Goal: Transaction & Acquisition: Purchase product/service

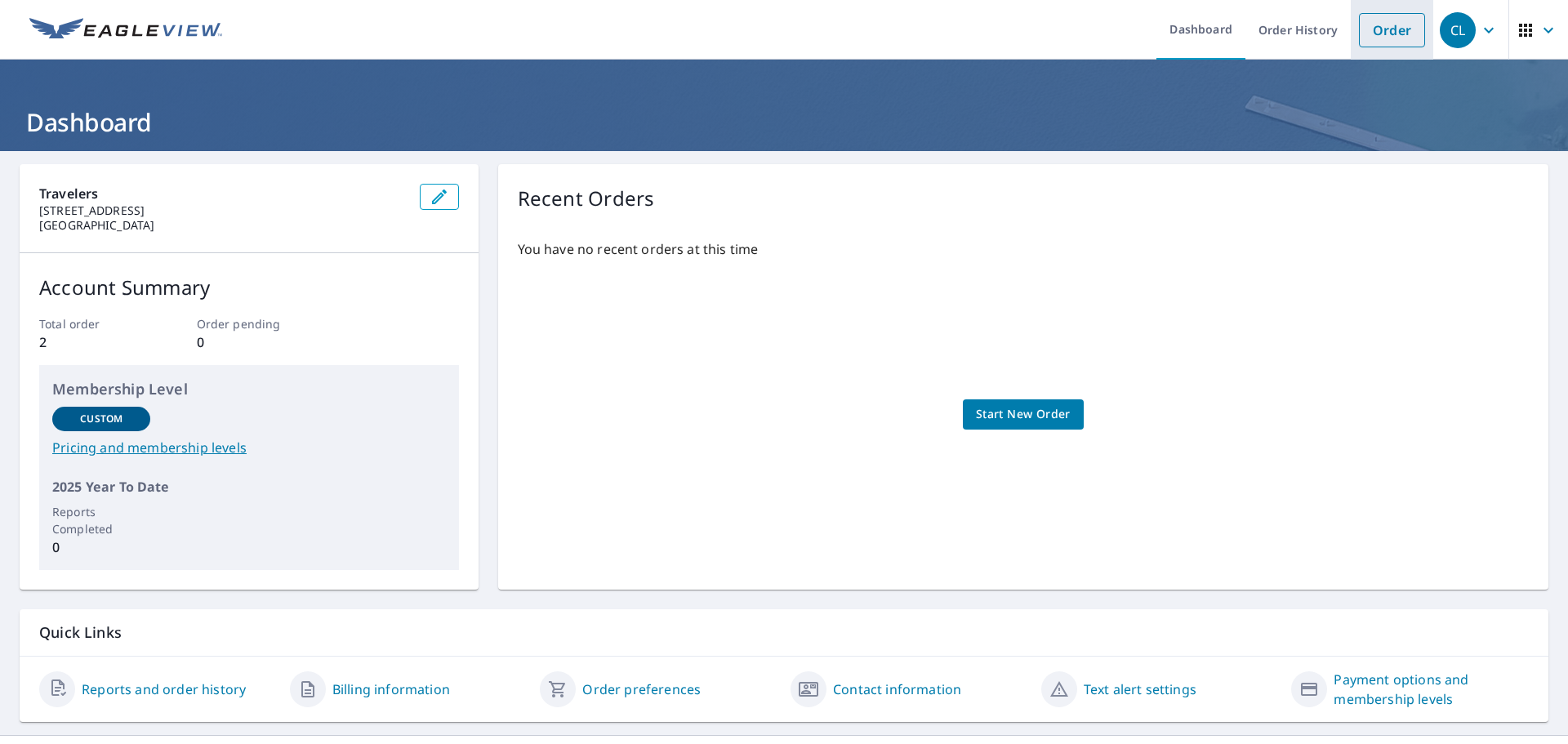
click at [1382, 23] on link "Order" at bounding box center [1391, 30] width 66 height 34
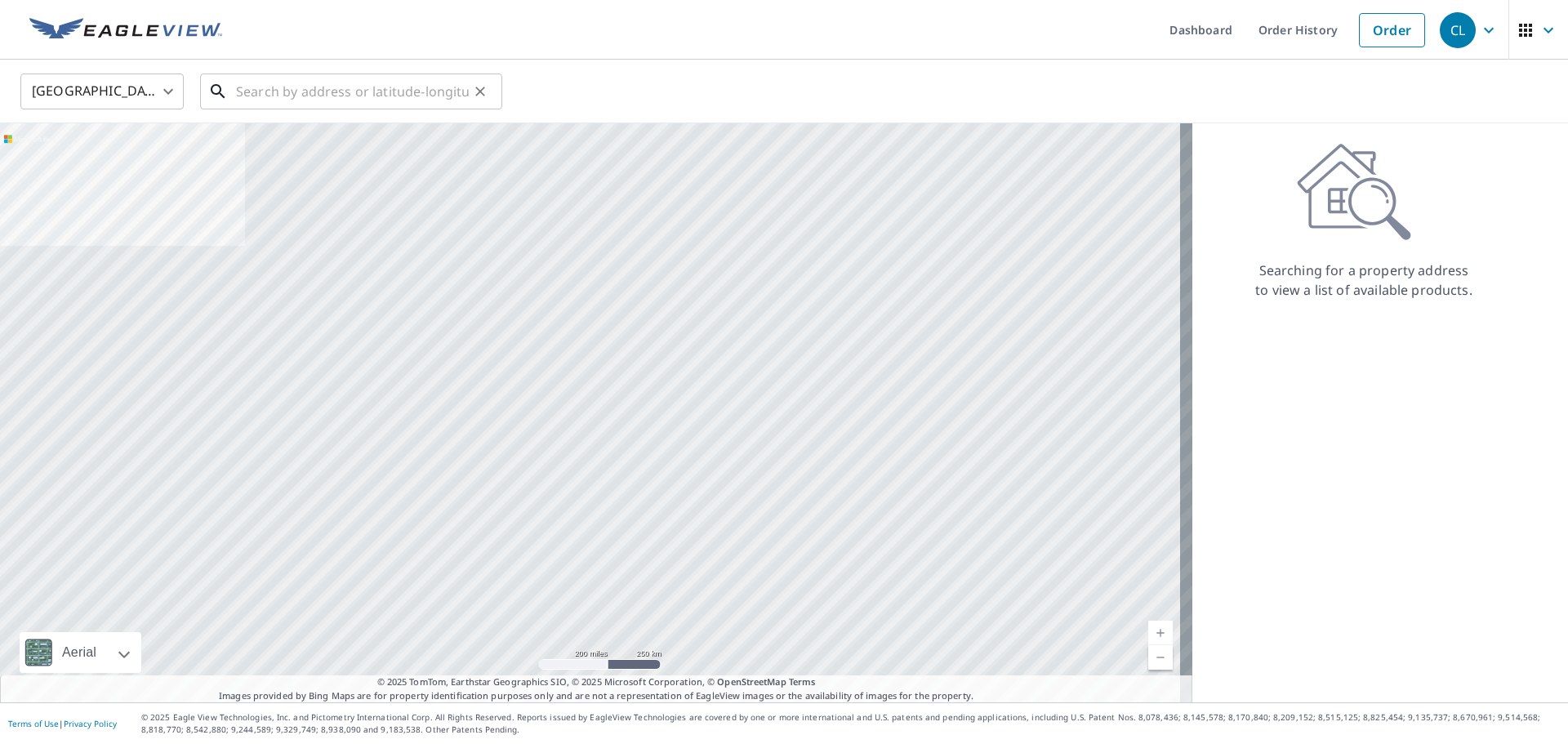
click at [299, 95] on input "text" at bounding box center [352, 91] width 233 height 45
paste input "[STREET_ADDRESS]"
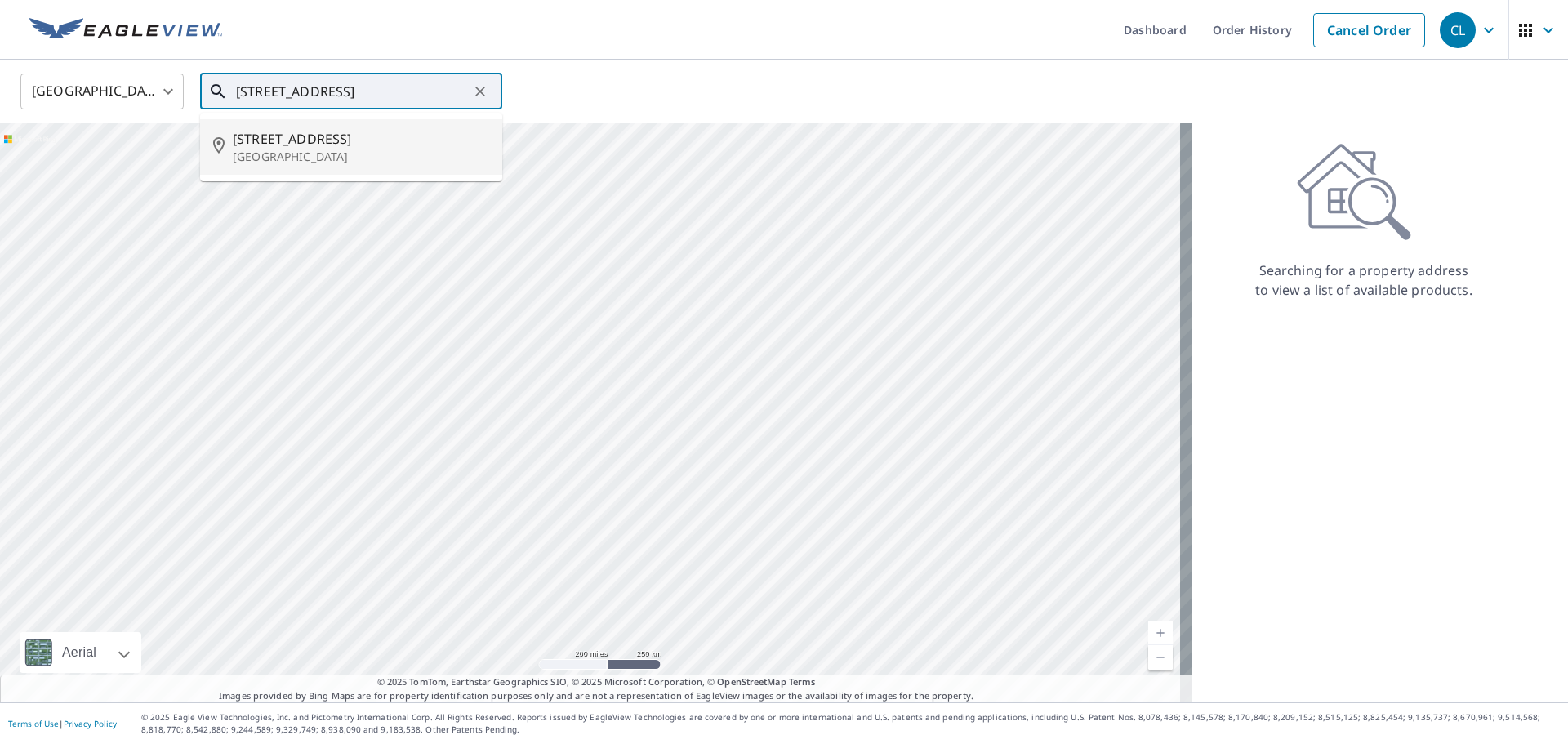
click at [327, 147] on span "[STREET_ADDRESS]" at bounding box center [361, 139] width 256 height 20
type input "[STREET_ADDRESS]"
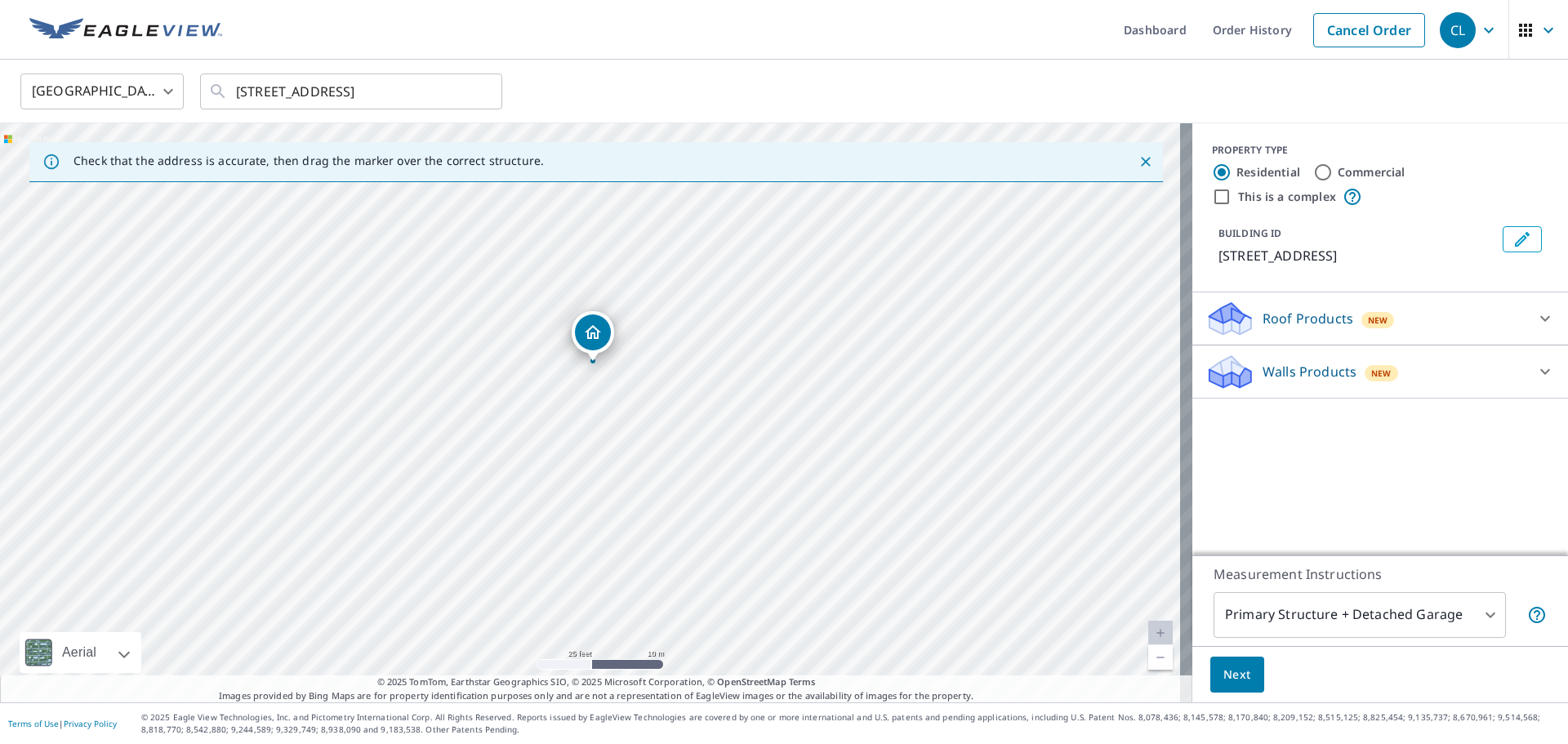
click at [1545, 317] on div at bounding box center [1546, 319] width 39 height 39
click at [1535, 320] on icon at bounding box center [1545, 318] width 20 height 20
click at [1535, 375] on icon at bounding box center [1545, 371] width 20 height 20
click at [1535, 324] on icon at bounding box center [1545, 318] width 20 height 20
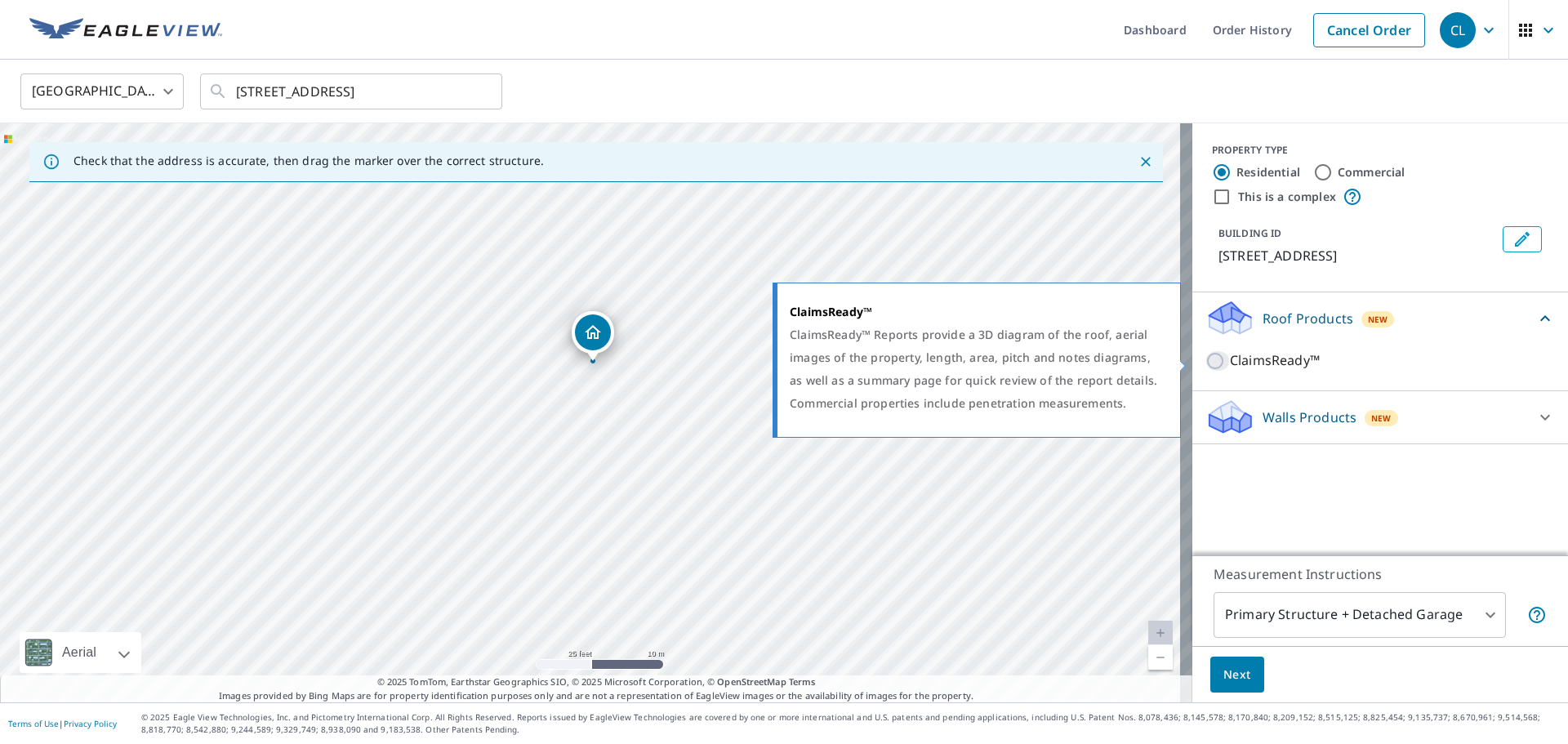
click at [1205, 363] on input "ClaimsReady™" at bounding box center [1217, 361] width 25 height 20
checkbox input "true"
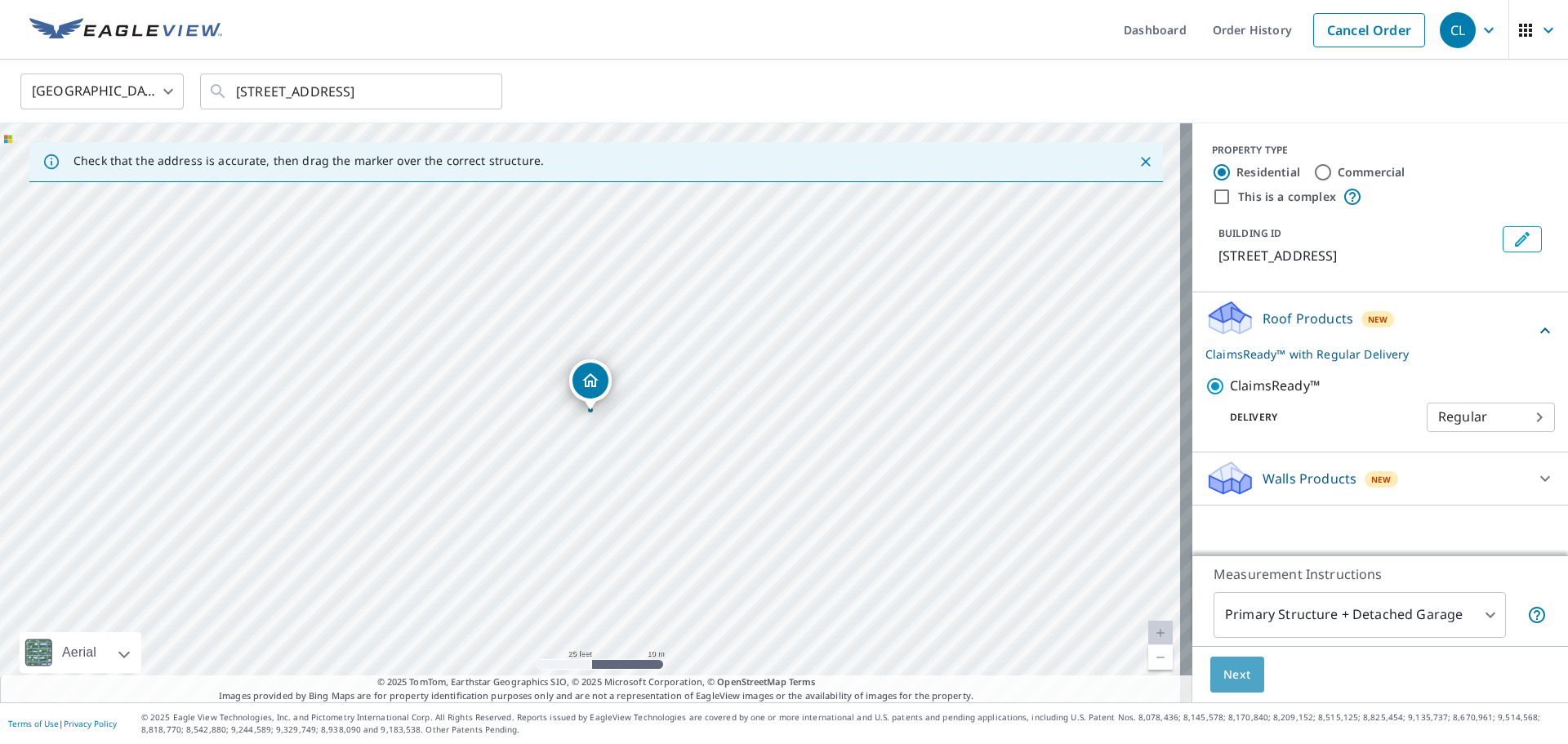
click at [1223, 669] on span "Next" at bounding box center [1237, 675] width 27 height 21
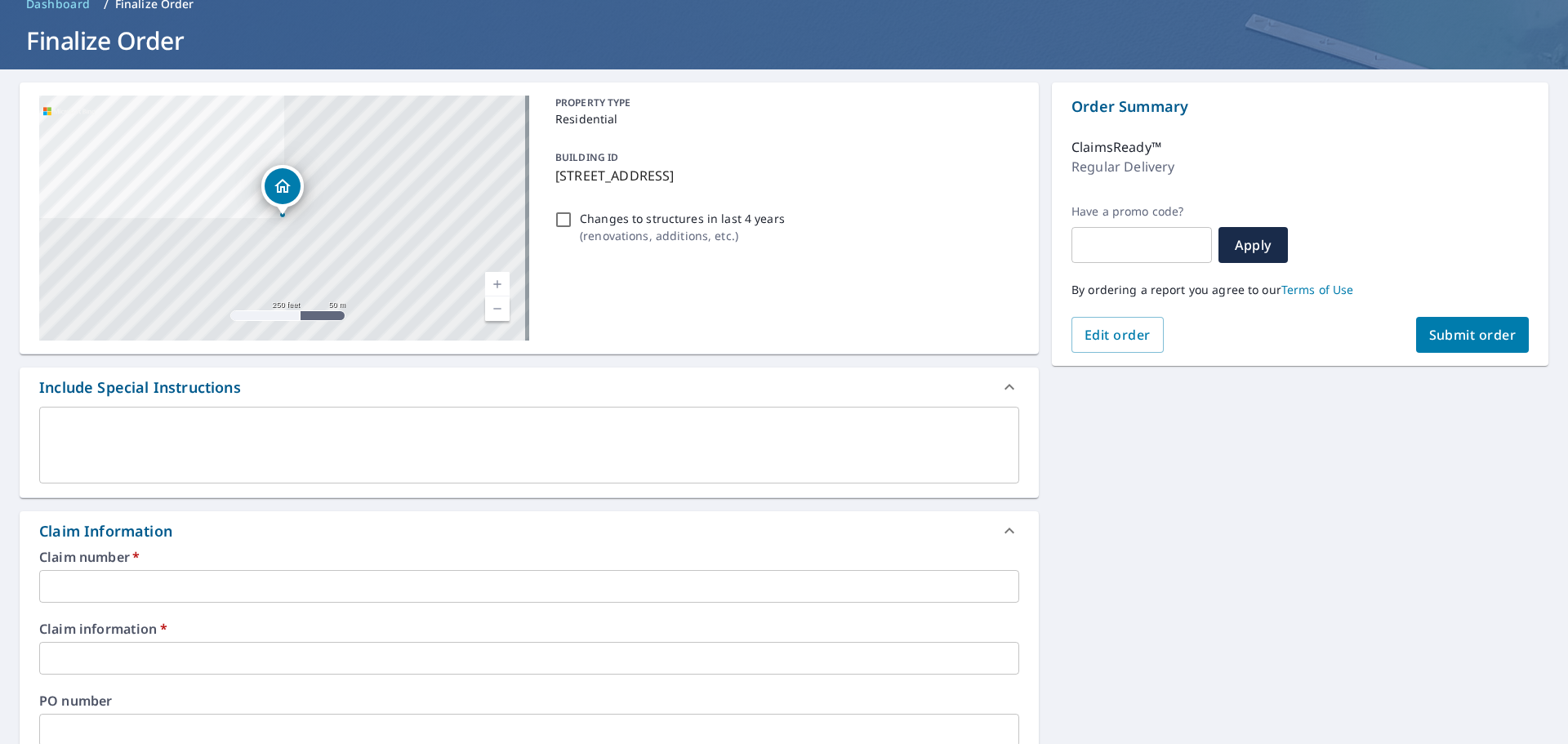
scroll to position [164, 0]
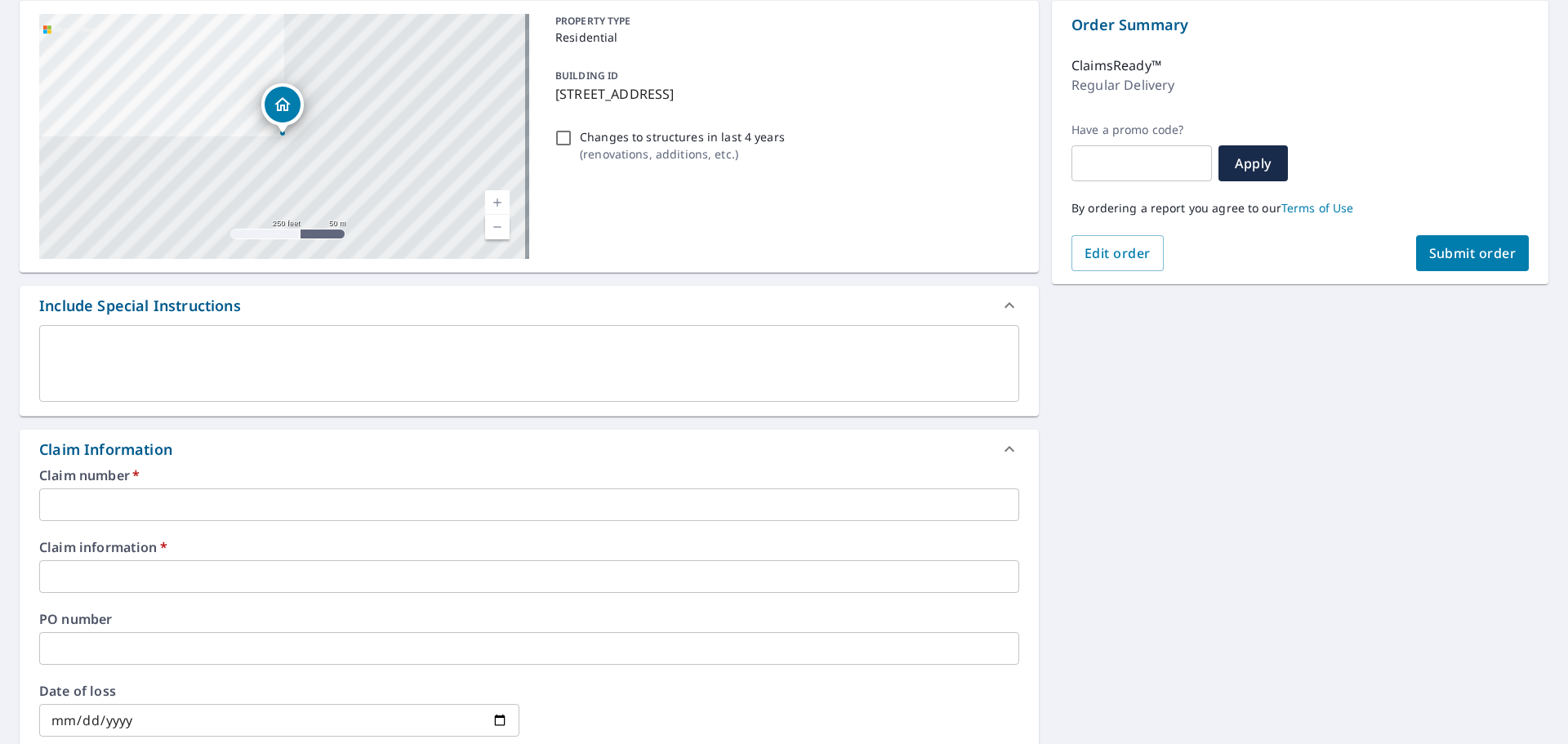
click at [902, 504] on input "text" at bounding box center [529, 505] width 980 height 33
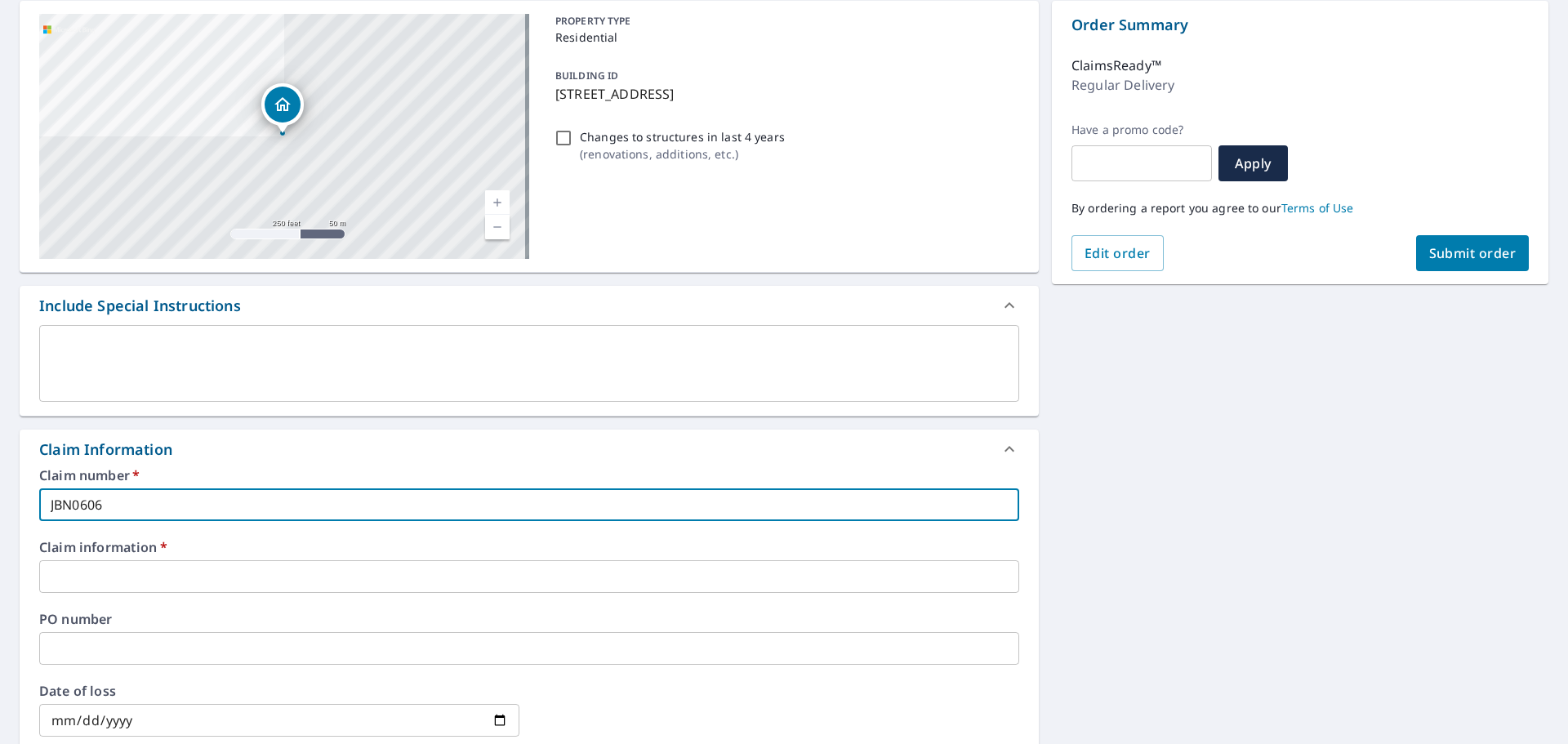
type input "JBN0606"
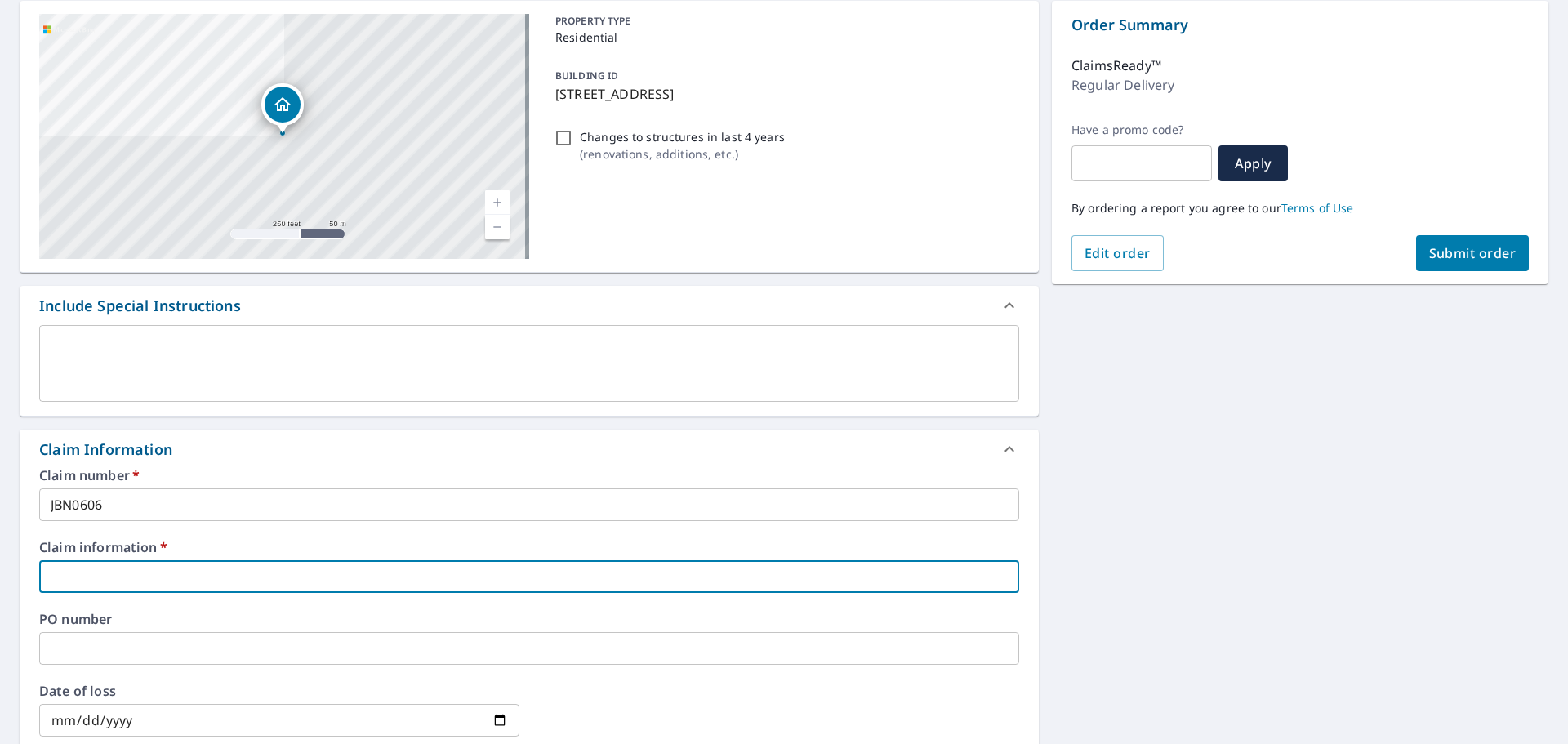
click at [235, 572] on input "text" at bounding box center [529, 577] width 980 height 33
paste input "WIND DAMAGE TO ROOF WITH MISSING SHINGLES"
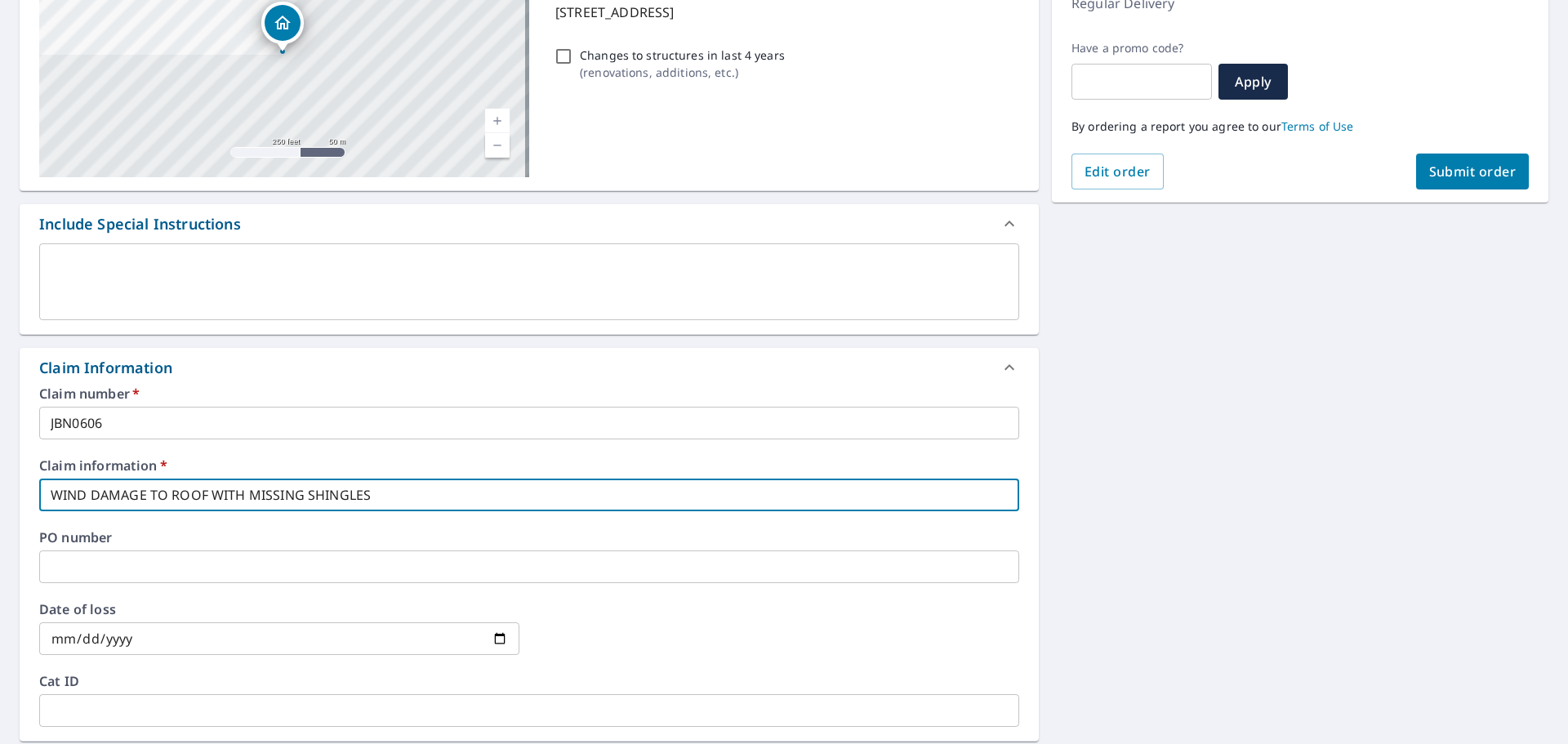
scroll to position [327, 0]
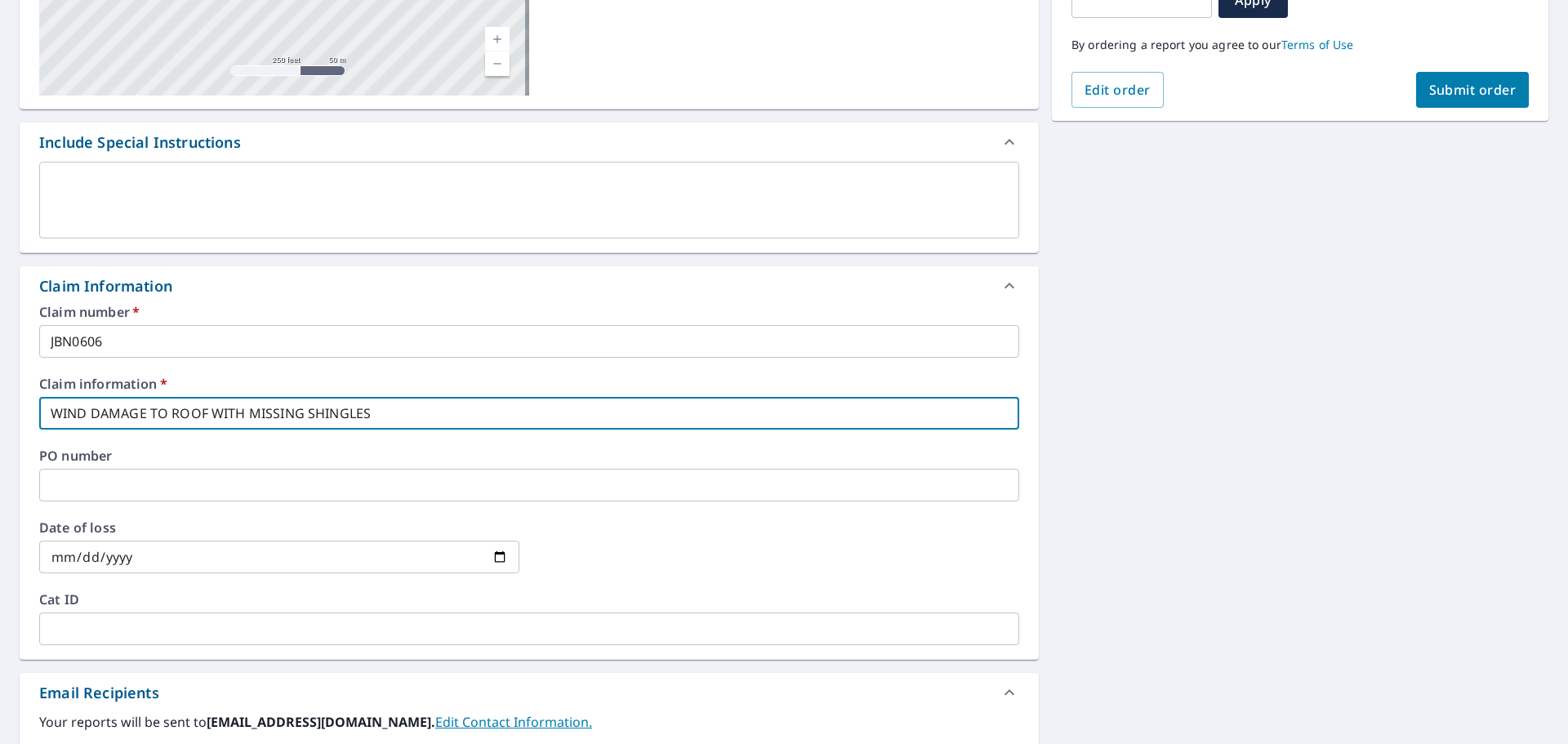
type input "WIND DAMAGE TO ROOF WITH MISSING SHINGLES"
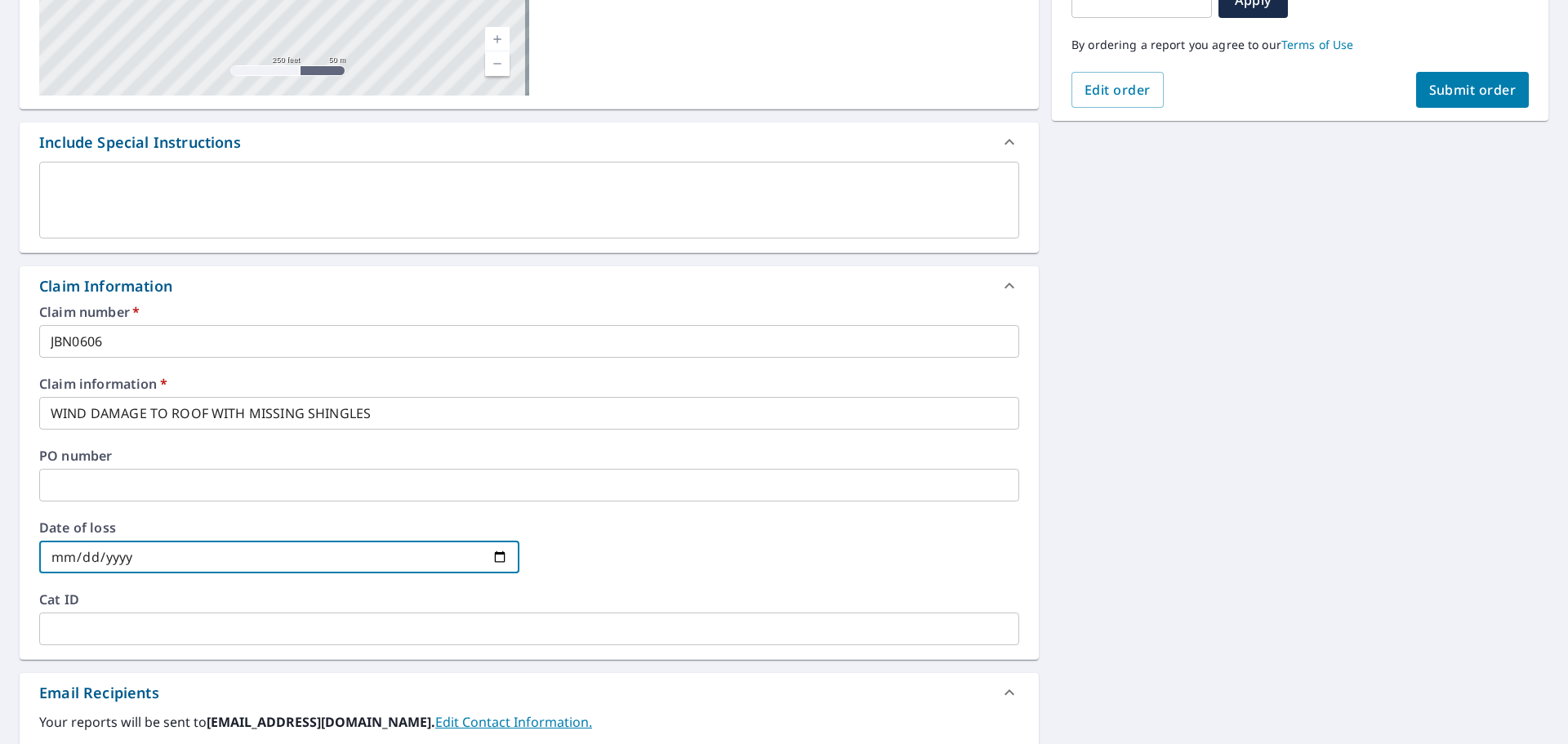
click at [488, 562] on input "date" at bounding box center [279, 557] width 480 height 33
type input "[DATE]"
click at [205, 630] on input "text" at bounding box center [529, 629] width 980 height 33
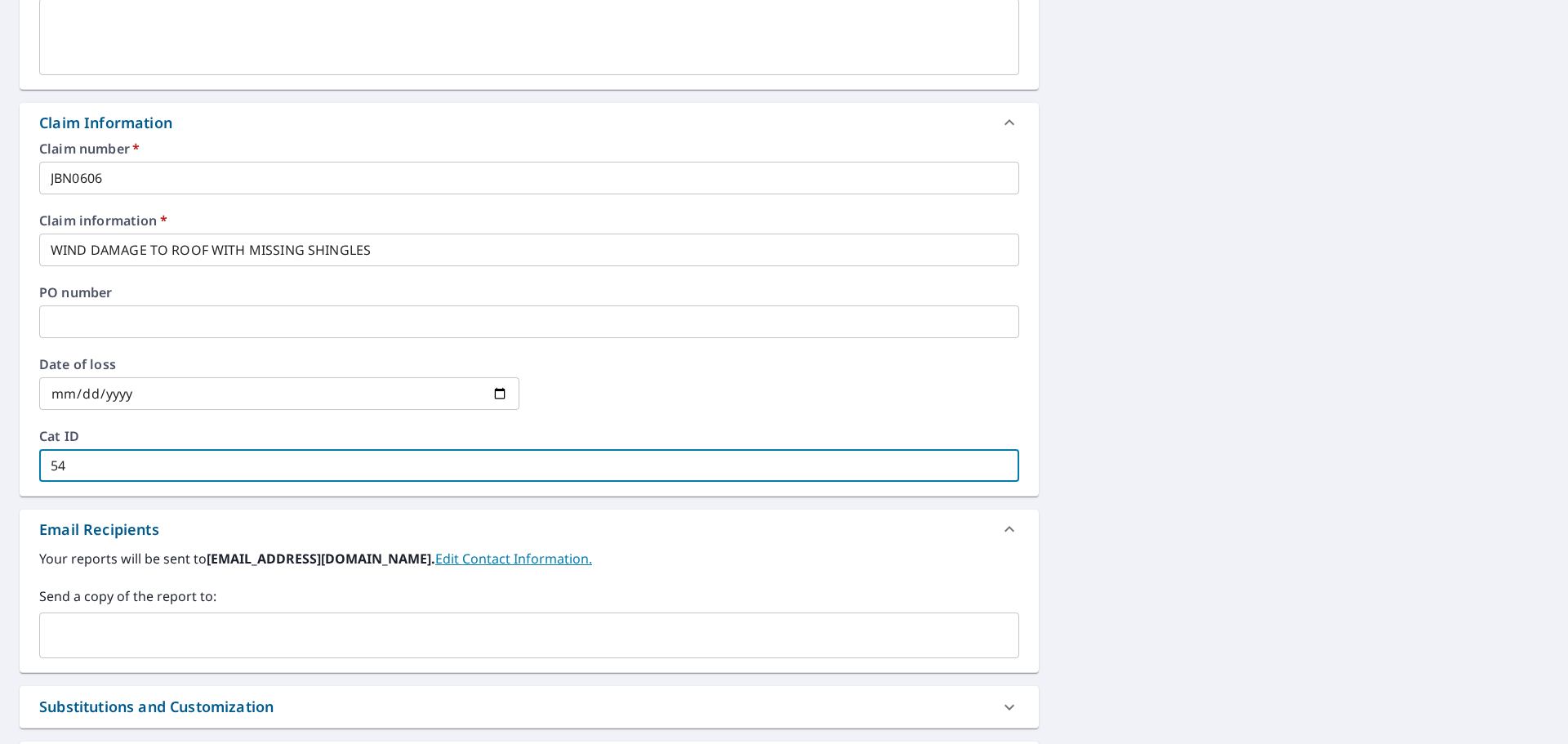
scroll to position [647, 0]
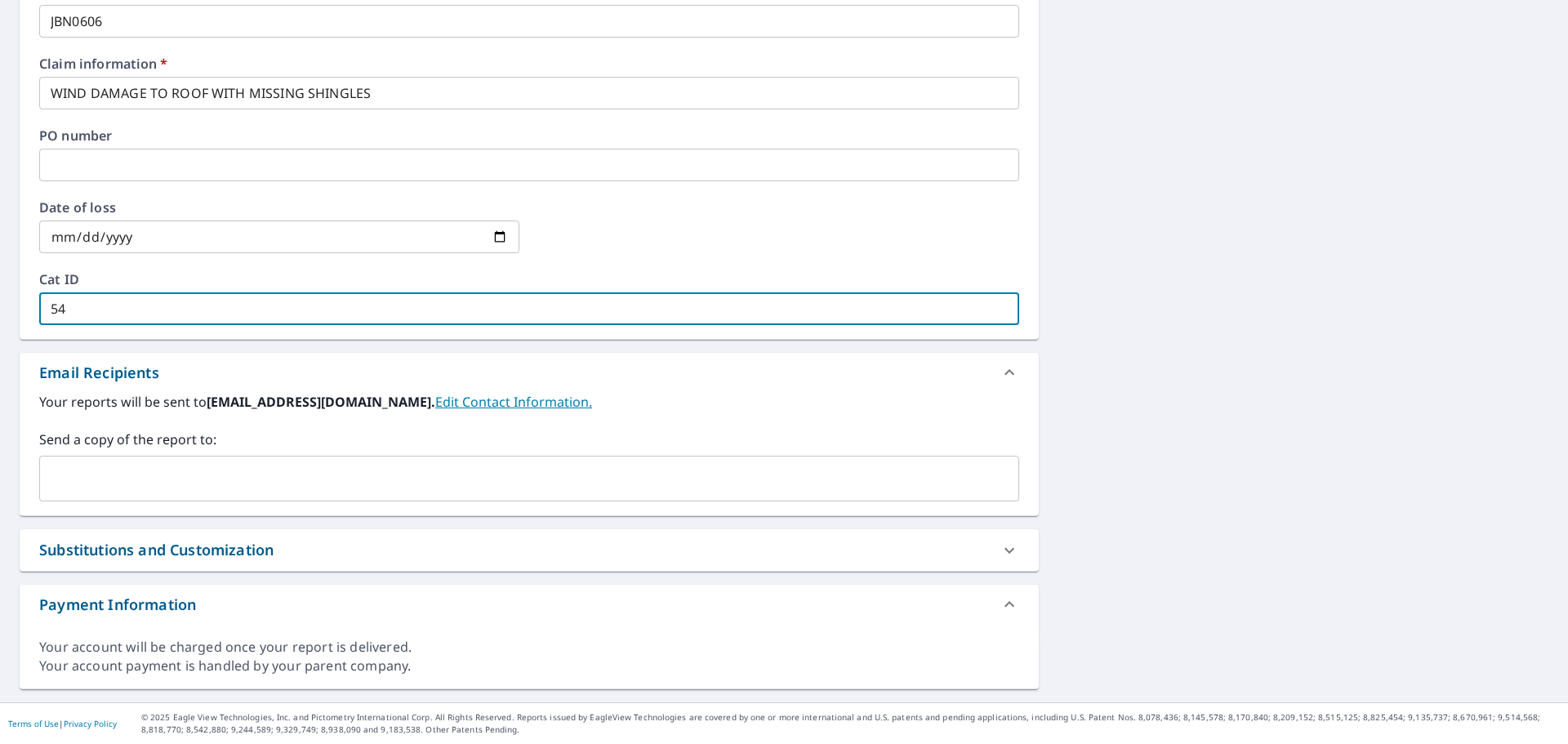
type input "54"
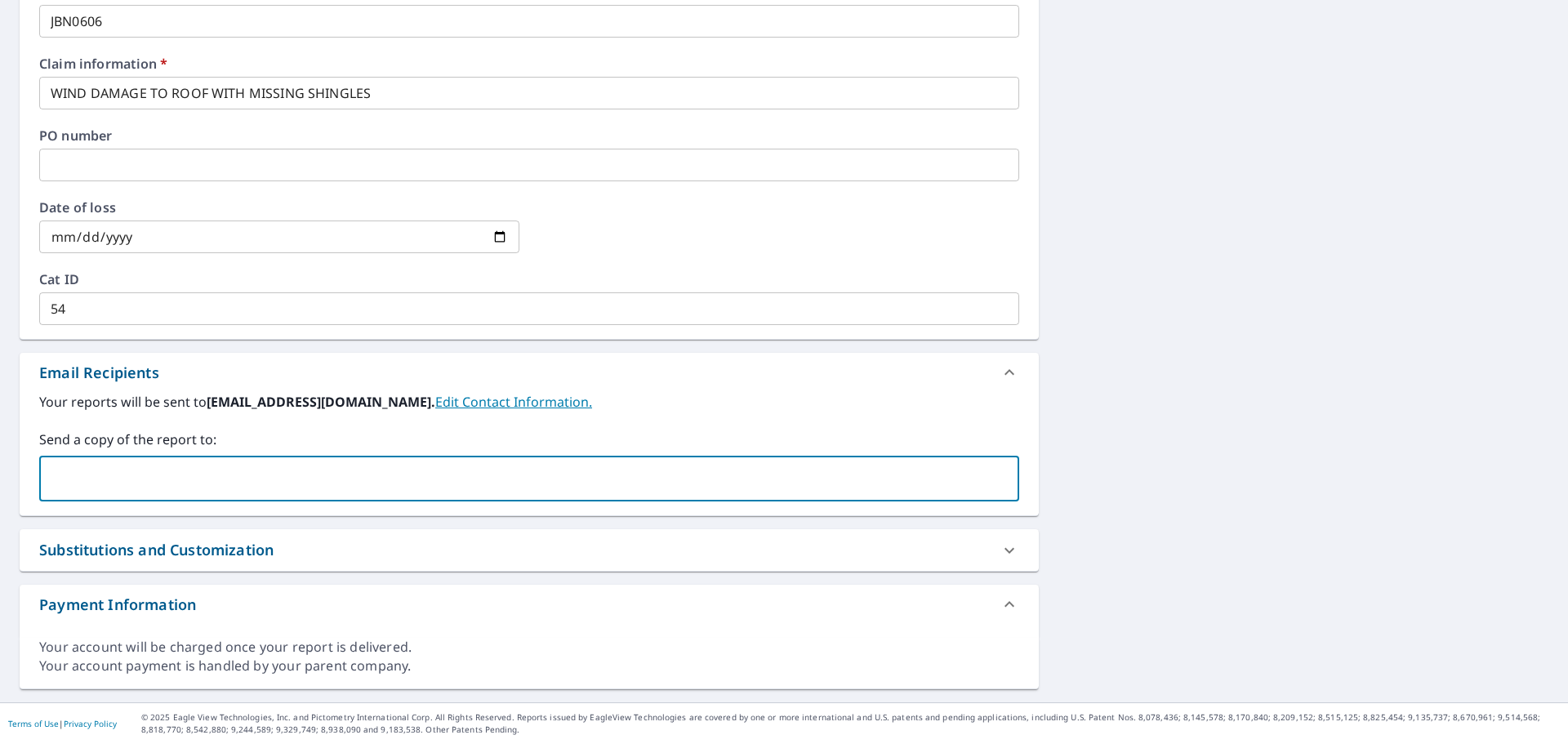
click at [574, 487] on input "text" at bounding box center [517, 478] width 941 height 31
paste input "[EMAIL_ADDRESS][DOMAIN_NAME]"
type input "[EMAIL_ADDRESS][DOMAIN_NAME]"
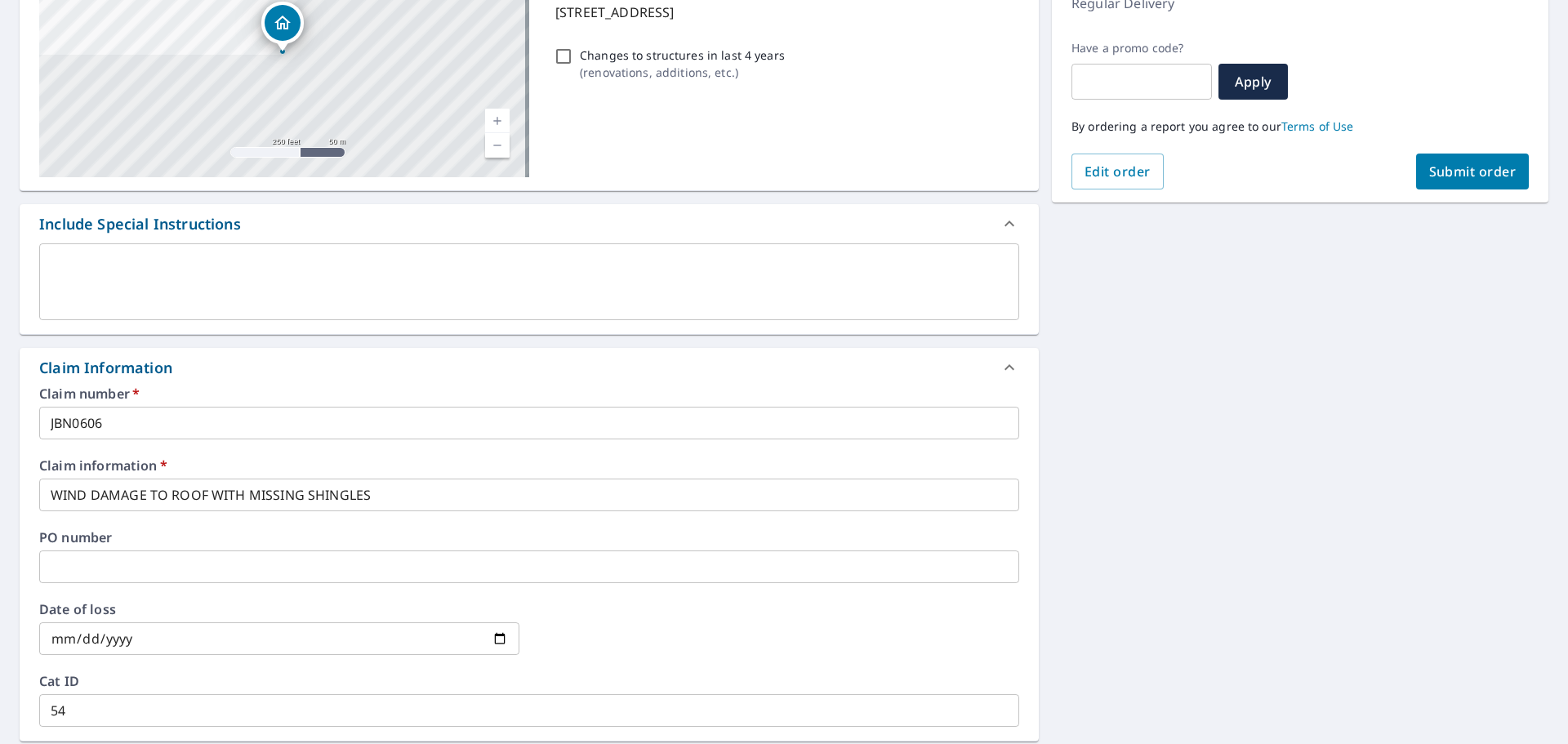
scroll to position [327, 0]
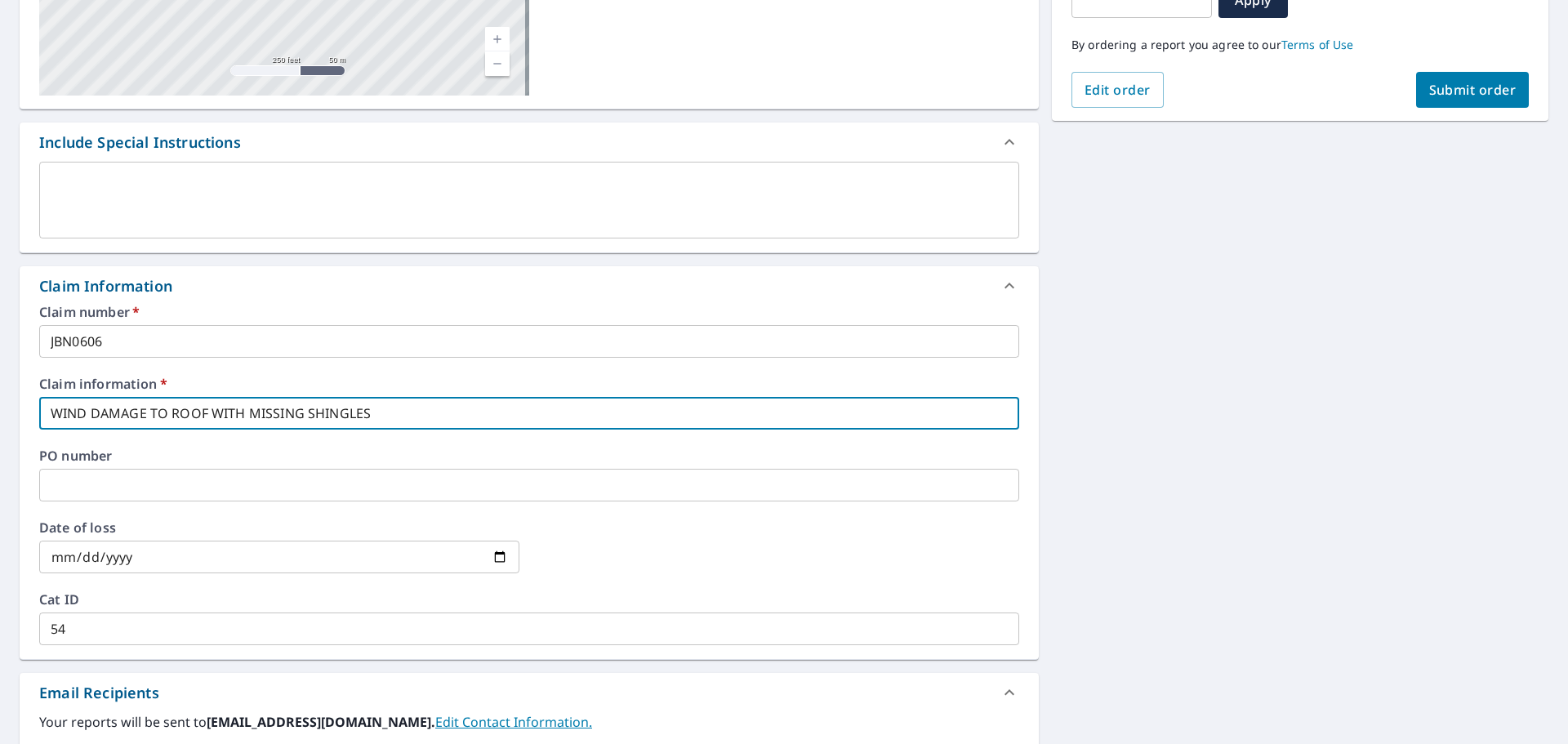
drag, startPoint x: 453, startPoint y: 413, endPoint x: 0, endPoint y: 425, distance: 453.2
click at [0, 425] on div "[STREET_ADDRESS] Aerial Road A standard road map Aerial A detailed look from ab…" at bounding box center [784, 423] width 1568 height 1198
paste input "[PERSON_NAME]"
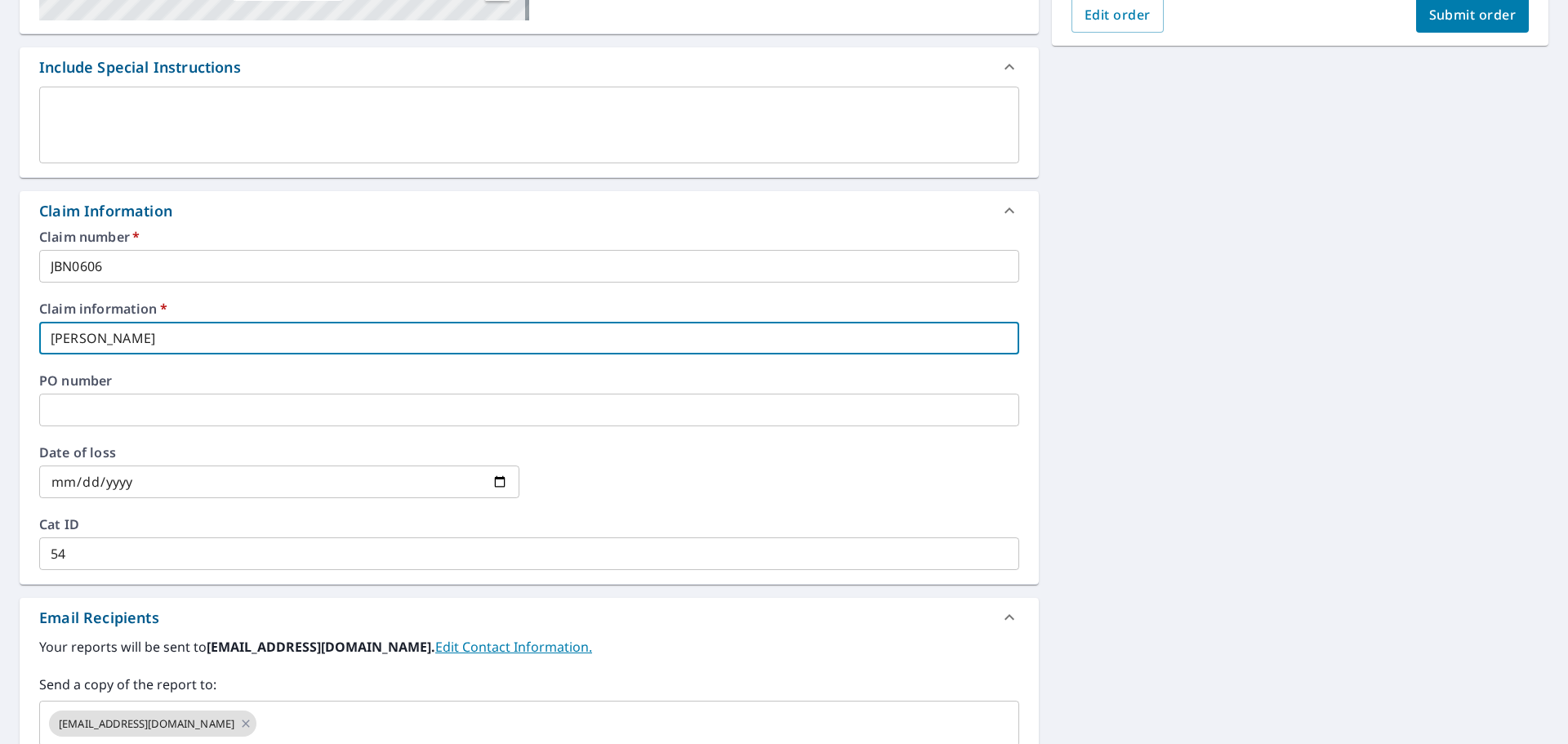
scroll to position [0, 0]
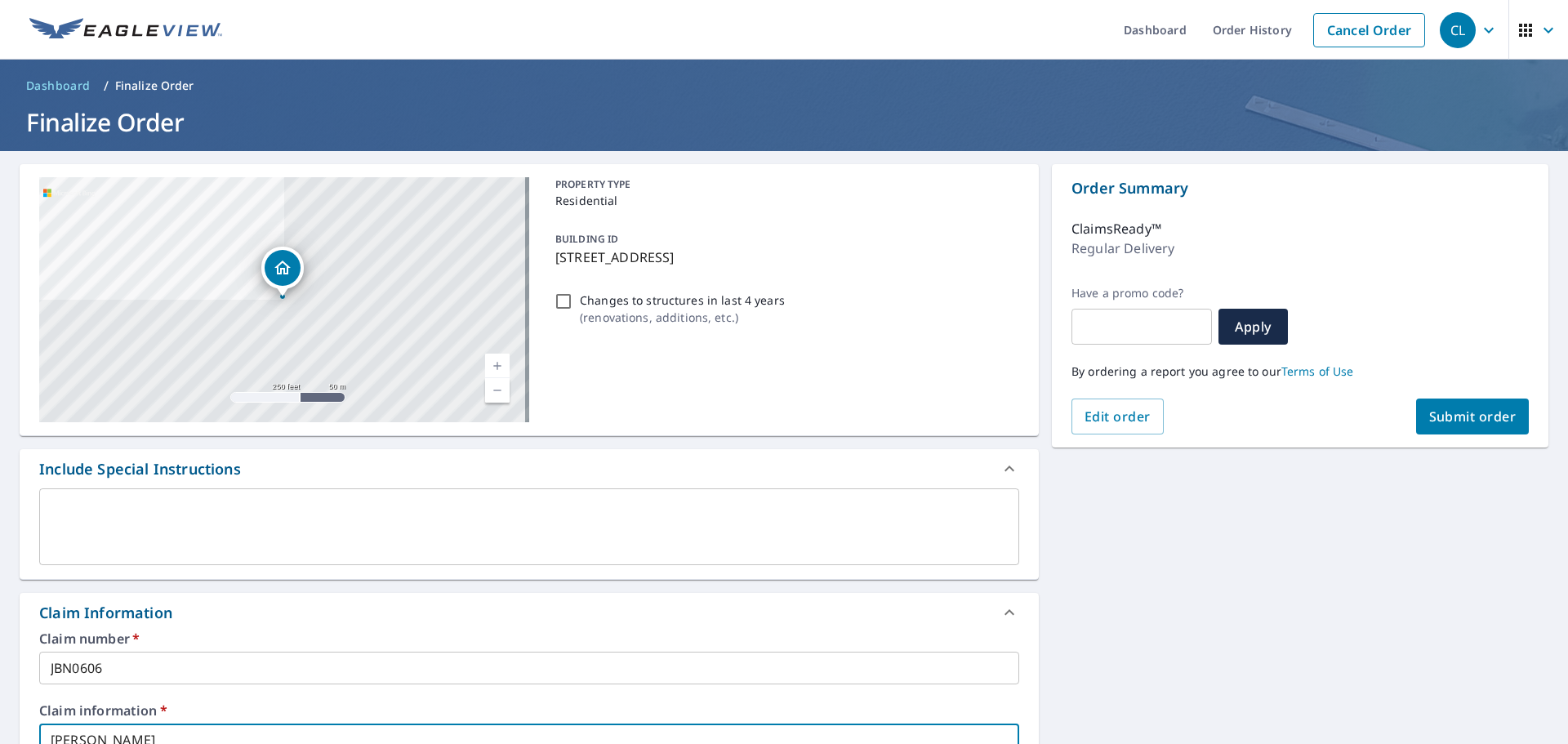
type input "[PERSON_NAME]"
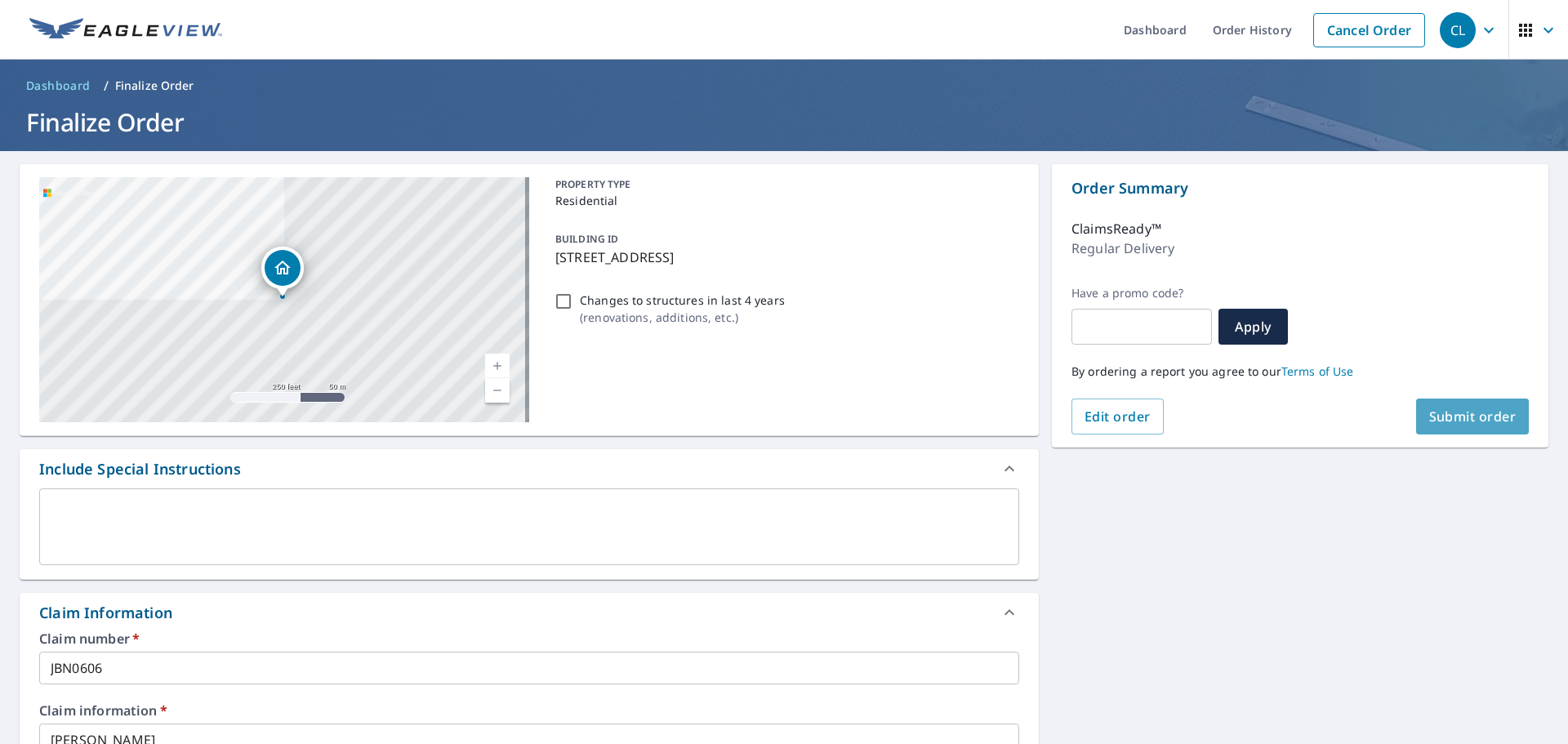
click at [1467, 426] on button "Submit order" at bounding box center [1473, 417] width 113 height 36
